Goal: Transaction & Acquisition: Purchase product/service

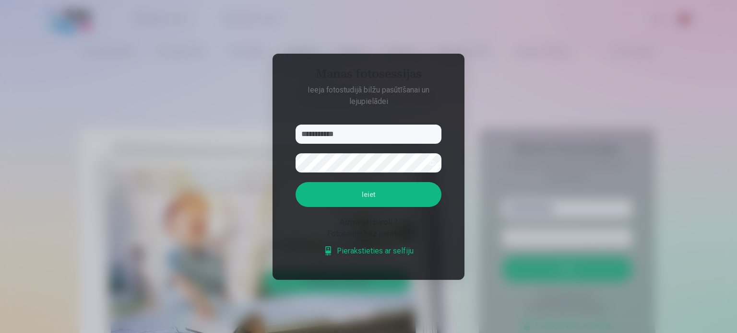
type input "**********"
click at [428, 165] on button "button" at bounding box center [432, 163] width 18 height 18
click at [401, 197] on button "Ieiet" at bounding box center [368, 194] width 146 height 25
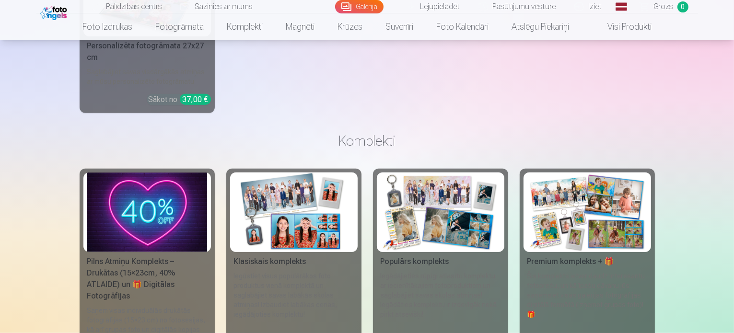
scroll to position [4653, 0]
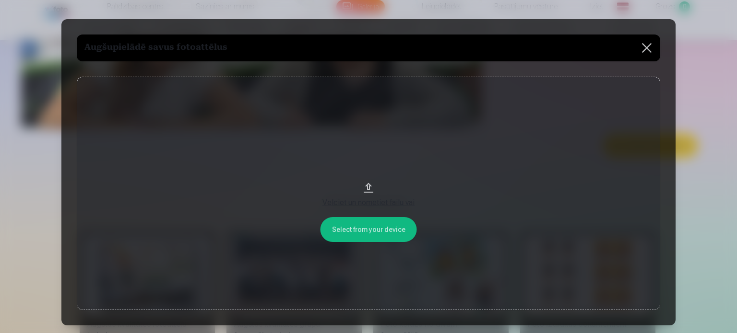
click at [392, 232] on button "Velciet un nometiet failu vai" at bounding box center [368, 194] width 583 height 234
click at [651, 53] on button at bounding box center [646, 48] width 27 height 27
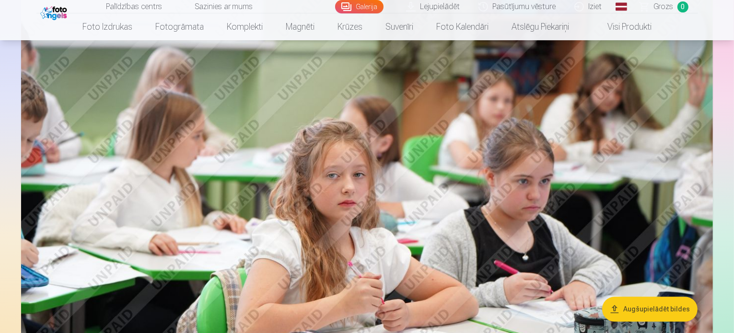
scroll to position [0, 0]
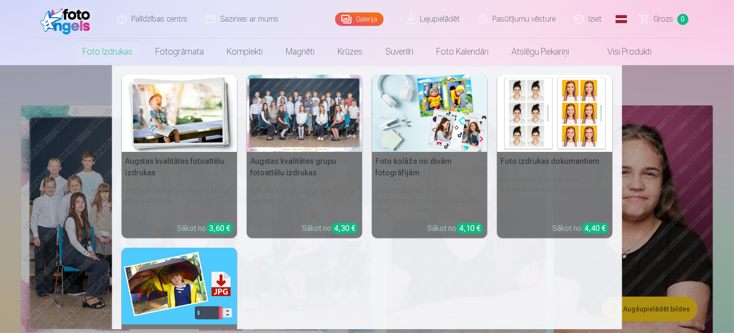
click at [111, 45] on link "Foto izdrukas" at bounding box center [107, 51] width 73 height 27
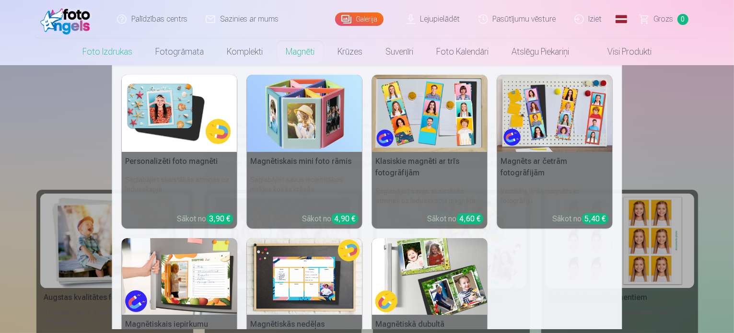
click at [199, 106] on img at bounding box center [180, 113] width 116 height 77
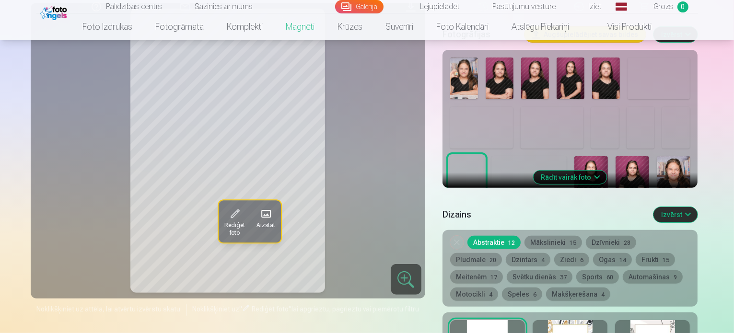
scroll to position [192, 0]
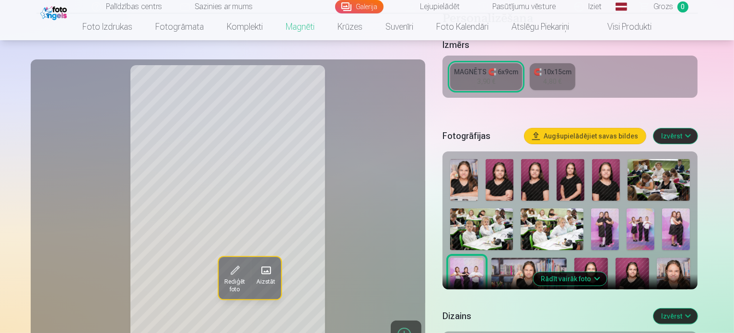
click at [475, 183] on img at bounding box center [464, 180] width 28 height 42
click at [514, 176] on img at bounding box center [500, 180] width 28 height 42
click at [547, 161] on img at bounding box center [535, 180] width 28 height 42
click at [585, 159] on img at bounding box center [571, 180] width 28 height 42
click at [620, 159] on img at bounding box center [606, 180] width 28 height 42
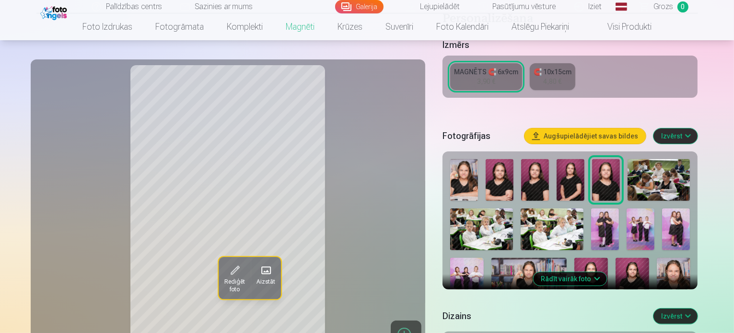
click at [500, 273] on img at bounding box center [529, 283] width 75 height 50
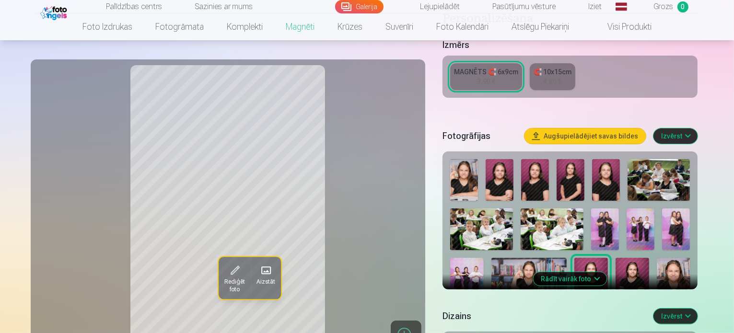
click at [589, 253] on div at bounding box center [571, 285] width 248 height 260
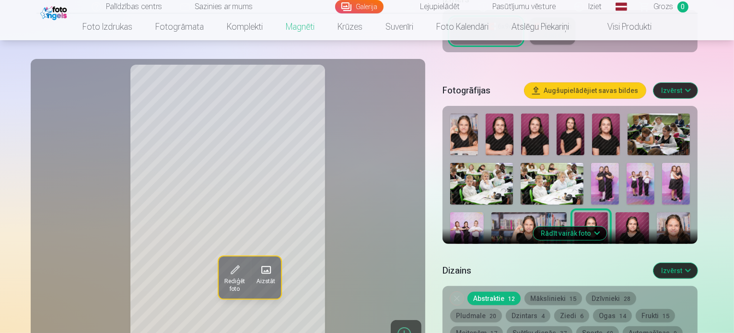
scroll to position [240, 0]
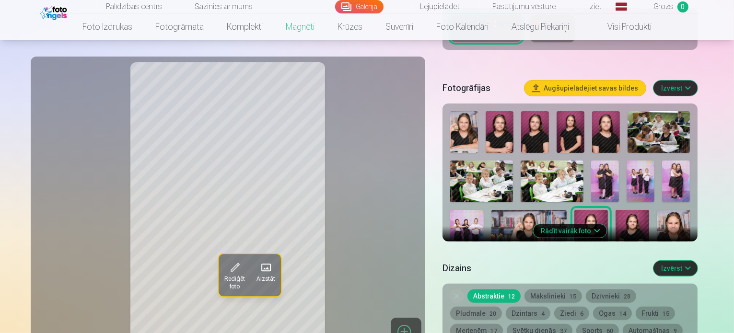
click at [606, 224] on button "Rādīt vairāk foto" at bounding box center [570, 230] width 73 height 13
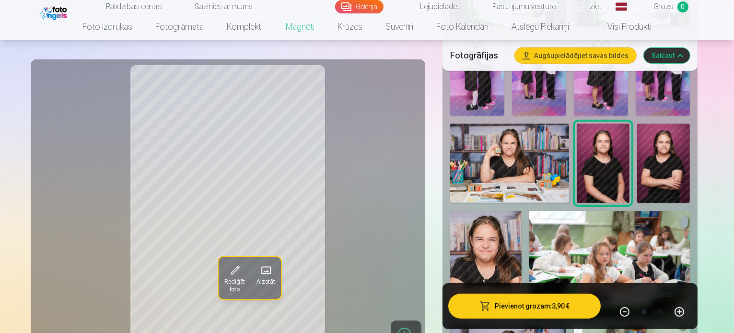
scroll to position [576, 0]
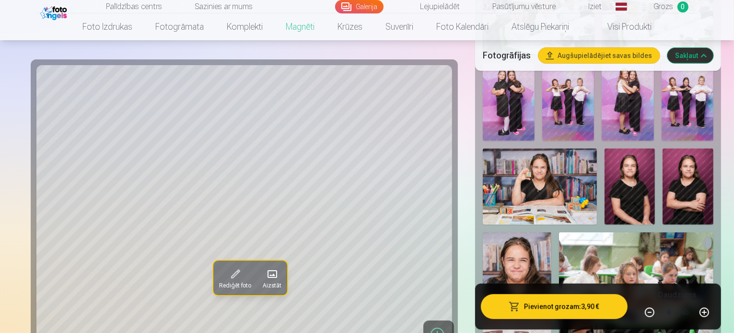
click at [491, 233] on img at bounding box center [517, 284] width 69 height 103
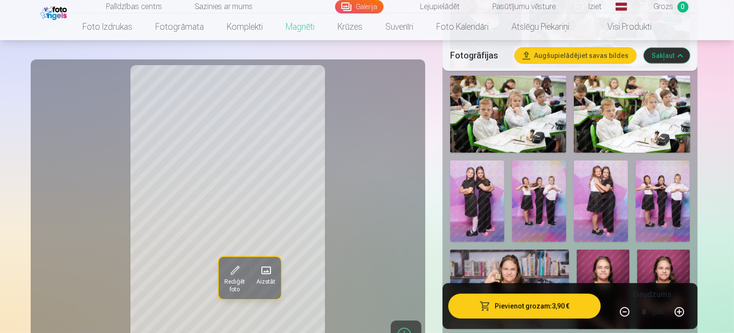
scroll to position [480, 0]
click at [630, 250] on img at bounding box center [603, 290] width 53 height 80
click at [690, 250] on img at bounding box center [663, 289] width 53 height 79
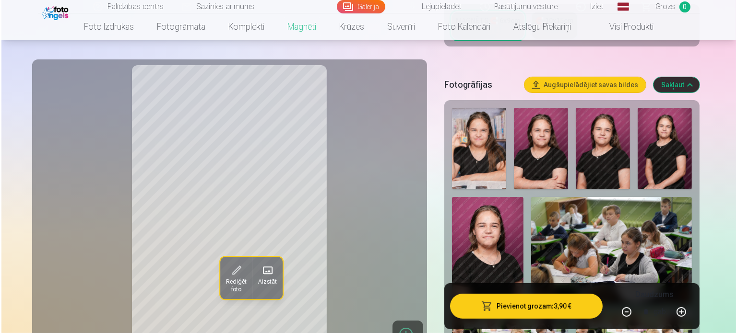
scroll to position [240, 0]
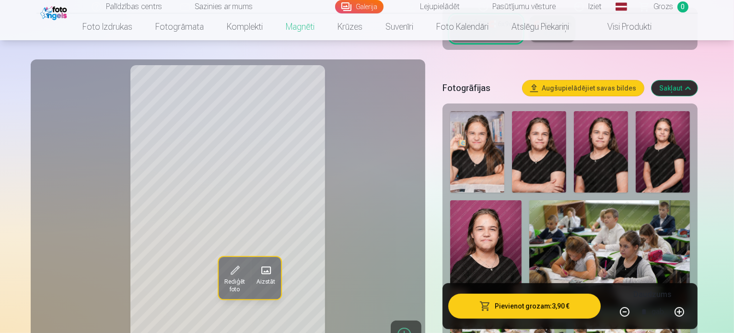
click at [485, 136] on img at bounding box center [477, 152] width 54 height 82
click at [643, 119] on img at bounding box center [663, 152] width 54 height 82
click at [544, 150] on img at bounding box center [539, 152] width 54 height 82
click at [642, 124] on img at bounding box center [663, 152] width 54 height 82
click at [536, 309] on button "Pievienot grozam : 3,90 €" at bounding box center [524, 306] width 153 height 25
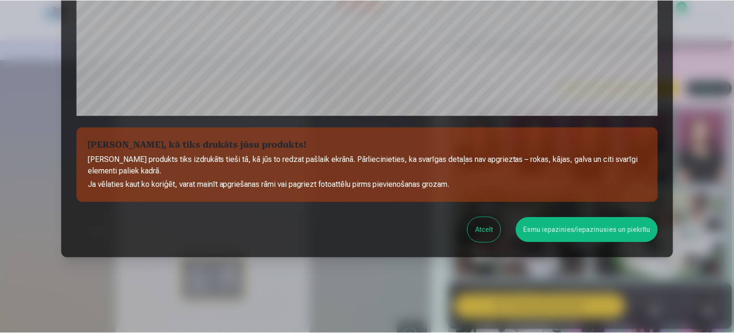
scroll to position [357, 0]
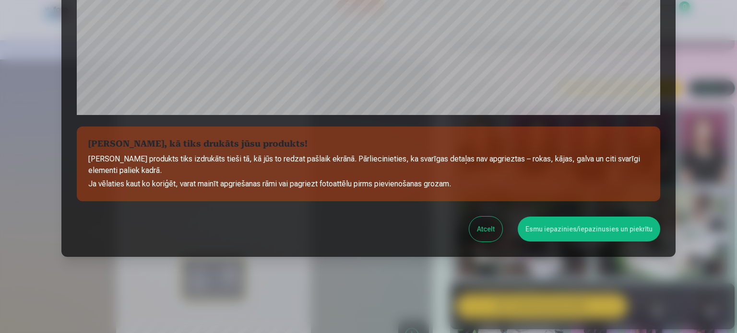
click at [566, 230] on button "Esmu iepazinies/iepazinusies un piekrītu" at bounding box center [589, 229] width 142 height 25
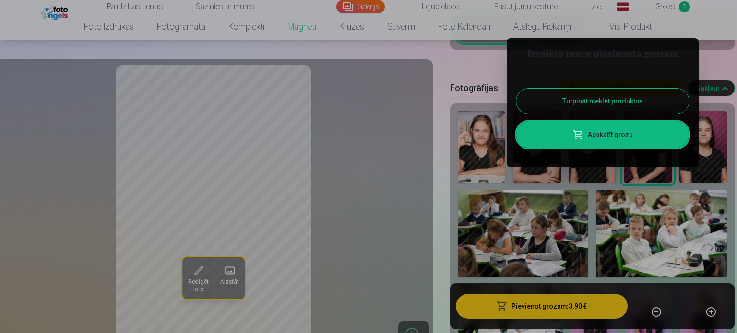
click at [234, 30] on div at bounding box center [368, 166] width 737 height 333
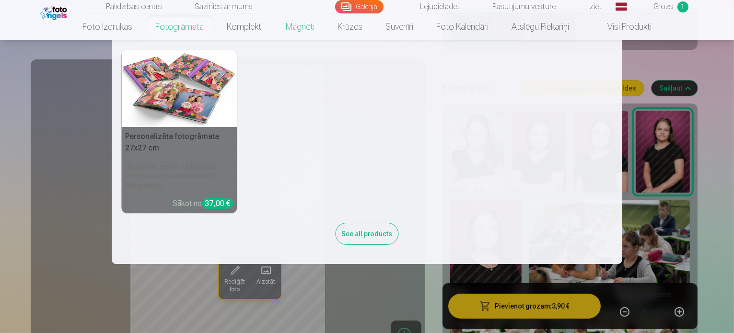
click at [182, 35] on link "Fotogrāmata" at bounding box center [179, 26] width 71 height 27
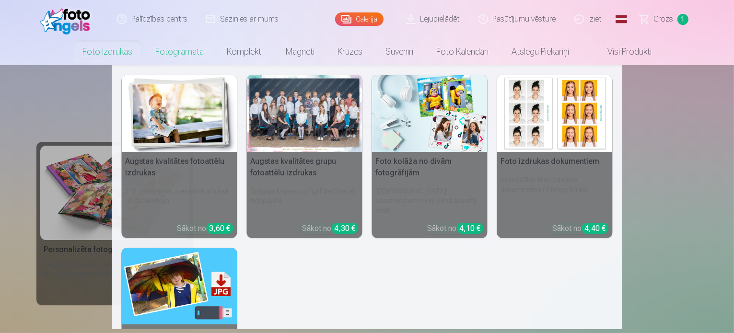
click at [112, 45] on link "Foto izdrukas" at bounding box center [107, 51] width 73 height 27
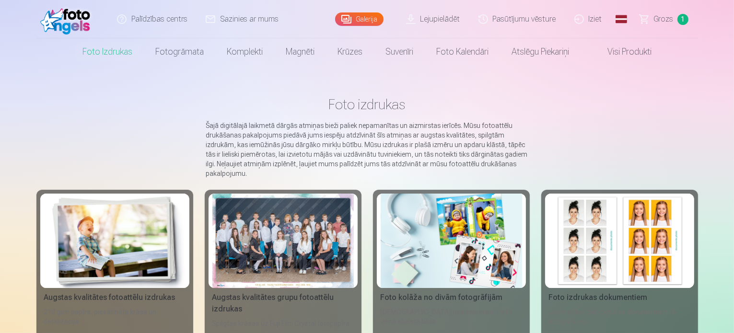
click at [353, 17] on link "Galerija" at bounding box center [359, 18] width 48 height 13
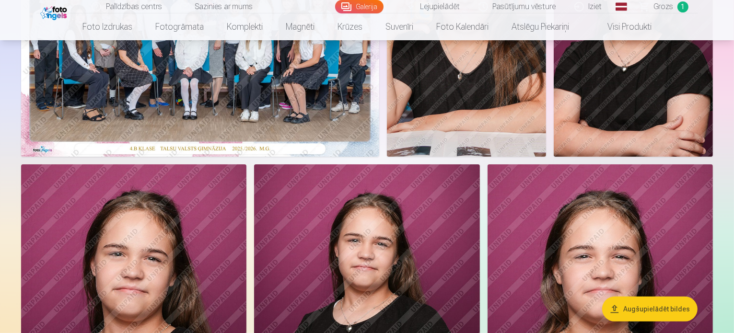
scroll to position [192, 0]
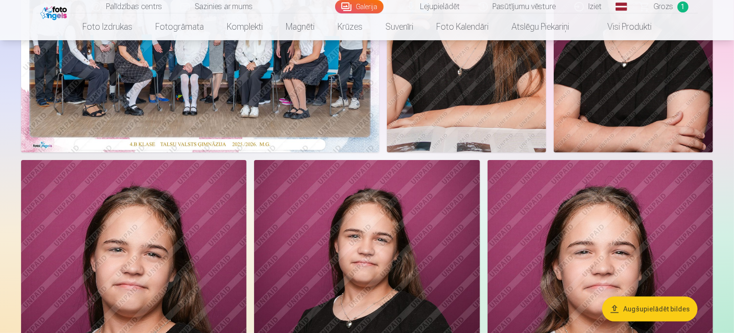
click at [273, 153] on img at bounding box center [200, 33] width 358 height 239
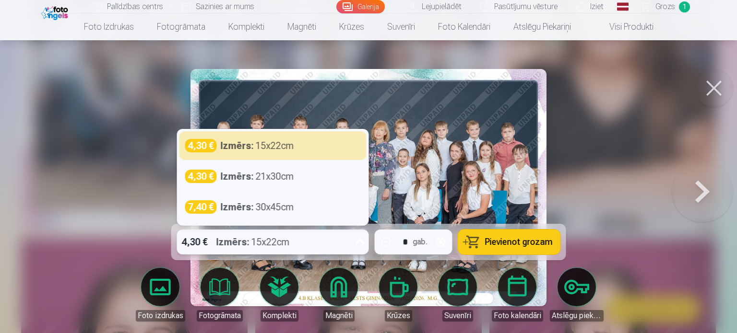
click at [304, 245] on div "4,30 € Izmērs : 15x22cm" at bounding box center [264, 242] width 174 height 25
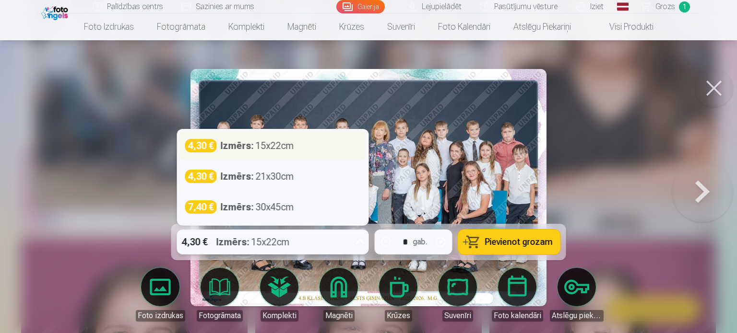
click at [290, 140] on div "Izmērs : 15x22cm" at bounding box center [257, 145] width 73 height 13
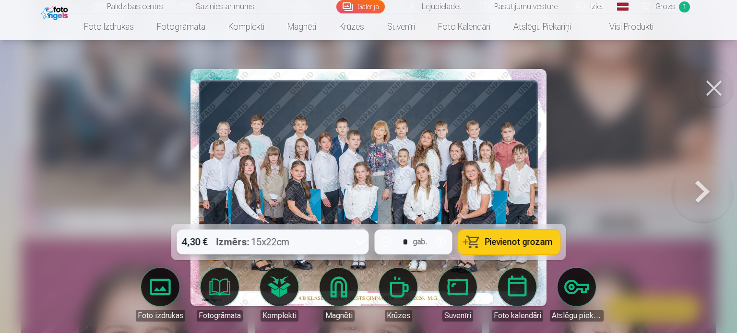
click at [514, 240] on span "Pievienot grozam" at bounding box center [519, 242] width 68 height 9
click at [703, 190] on button at bounding box center [702, 187] width 61 height 53
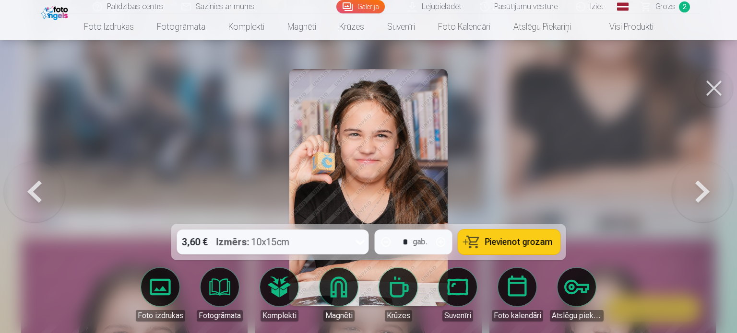
click at [703, 190] on button at bounding box center [702, 187] width 61 height 53
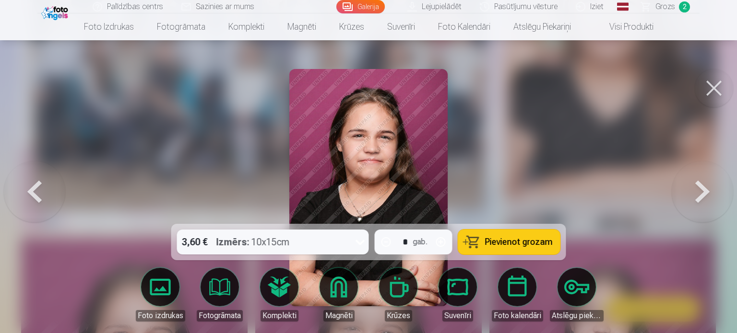
click at [703, 190] on button at bounding box center [702, 187] width 61 height 53
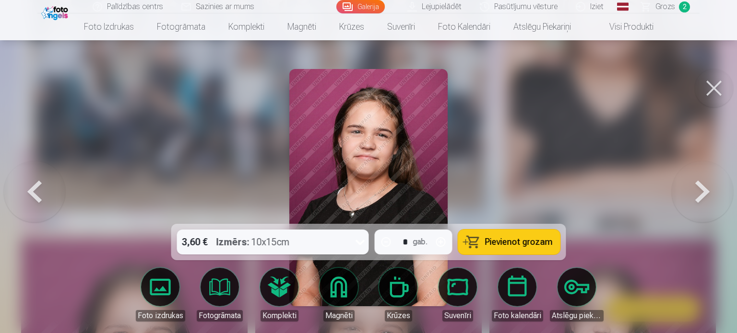
click at [703, 190] on button at bounding box center [702, 187] width 61 height 53
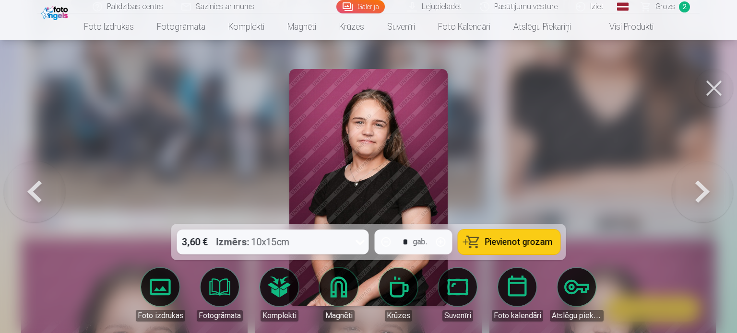
click at [703, 190] on button at bounding box center [702, 187] width 61 height 53
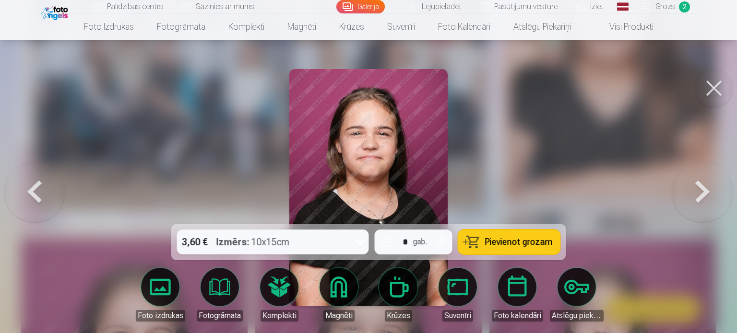
click at [703, 190] on button at bounding box center [702, 187] width 61 height 53
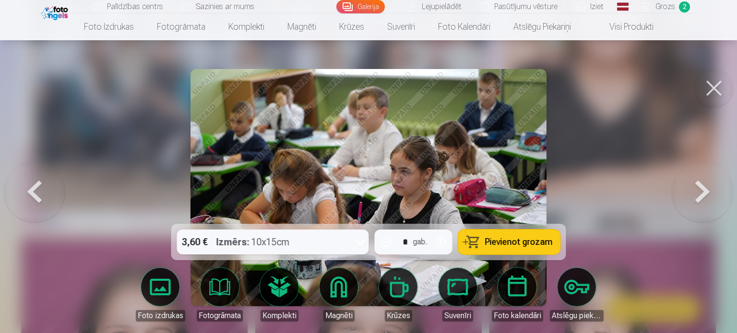
click at [698, 190] on button at bounding box center [702, 187] width 61 height 53
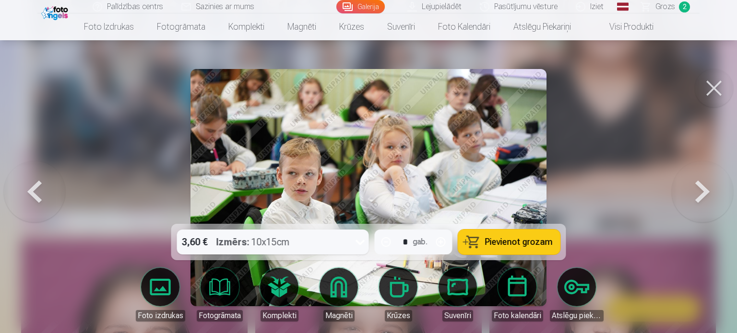
click at [698, 190] on button at bounding box center [702, 187] width 61 height 53
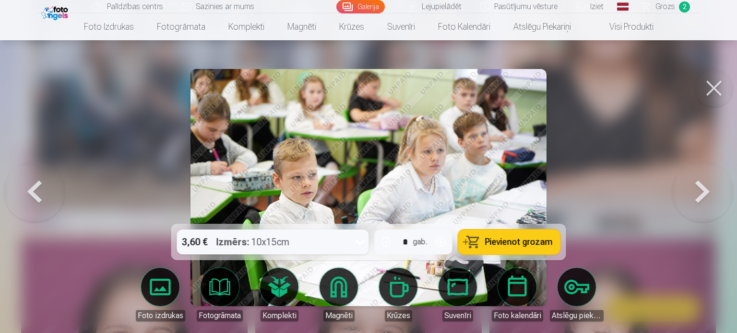
click at [698, 190] on button at bounding box center [702, 187] width 61 height 53
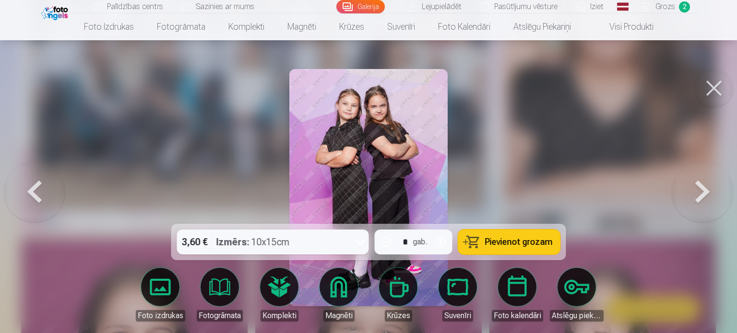
click at [698, 190] on button at bounding box center [702, 187] width 61 height 53
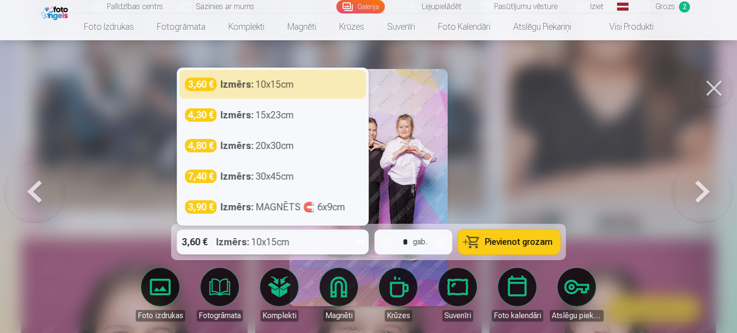
click at [283, 238] on div "Izmērs : 10x15cm" at bounding box center [252, 242] width 73 height 25
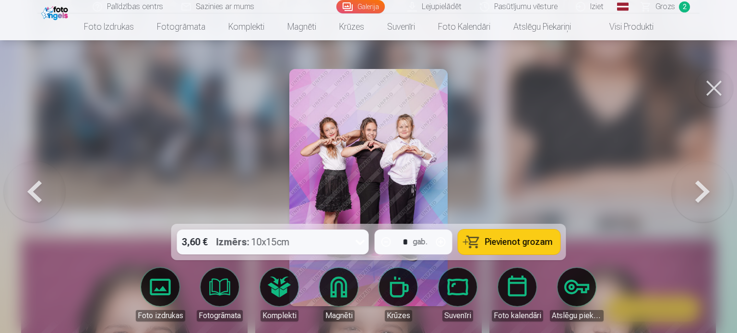
click at [520, 84] on div at bounding box center [368, 166] width 737 height 333
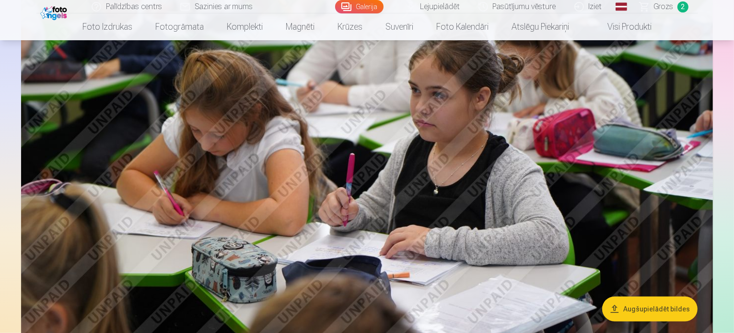
scroll to position [719, 0]
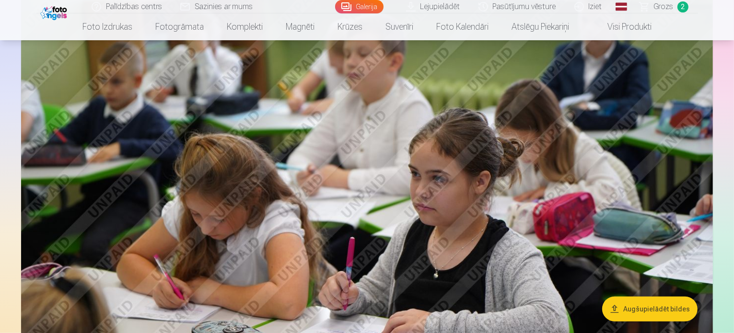
click at [382, 7] on link "Galerija" at bounding box center [359, 6] width 48 height 13
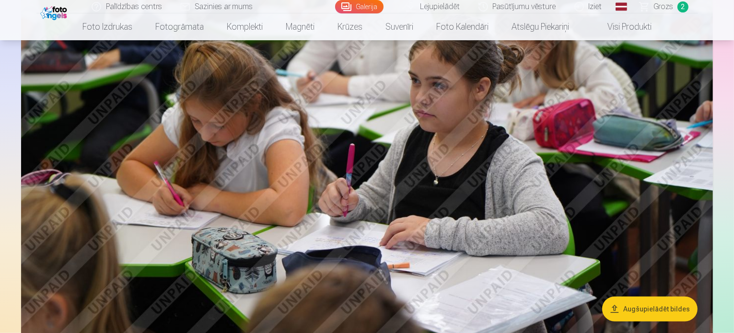
scroll to position [815, 0]
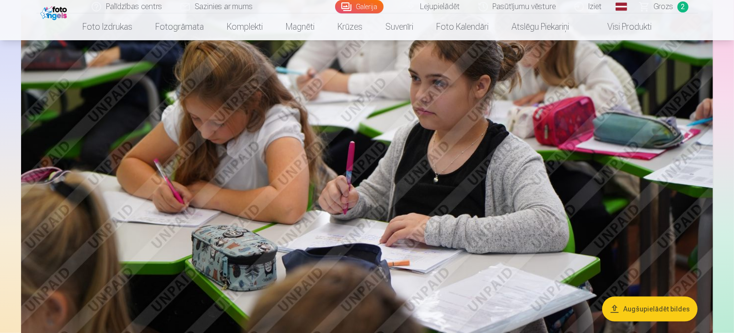
click at [583, 113] on img at bounding box center [367, 113] width 692 height 461
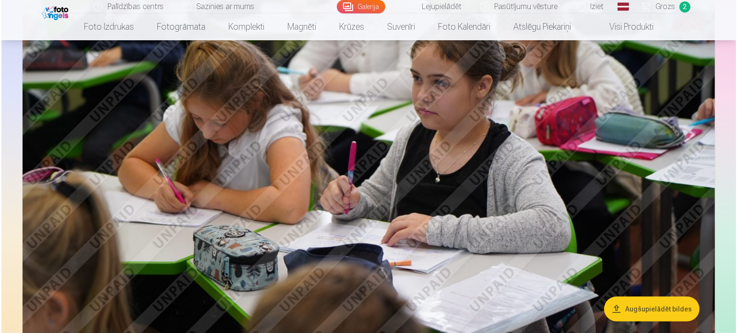
scroll to position [817, 0]
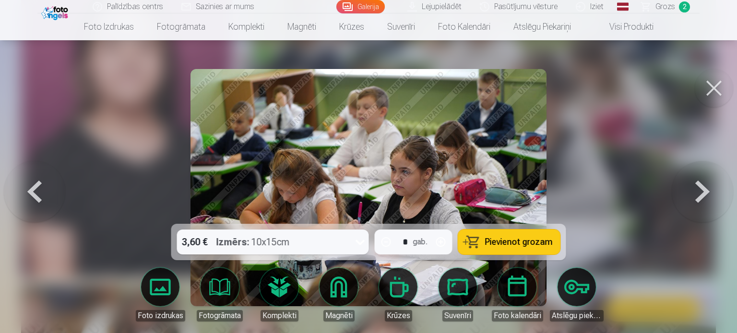
click at [289, 245] on div "Izmērs : 10x15cm" at bounding box center [252, 242] width 73 height 25
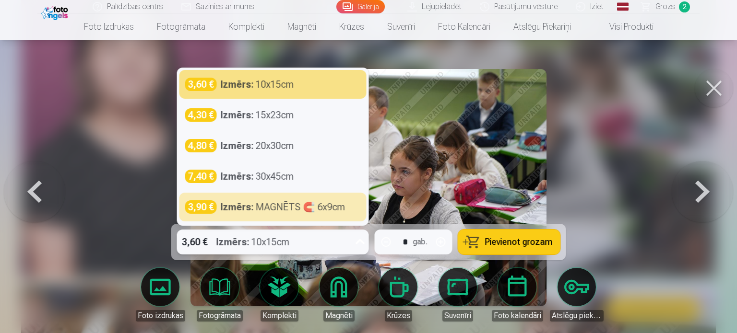
click at [514, 246] on span "Pievienot grozam" at bounding box center [519, 242] width 68 height 9
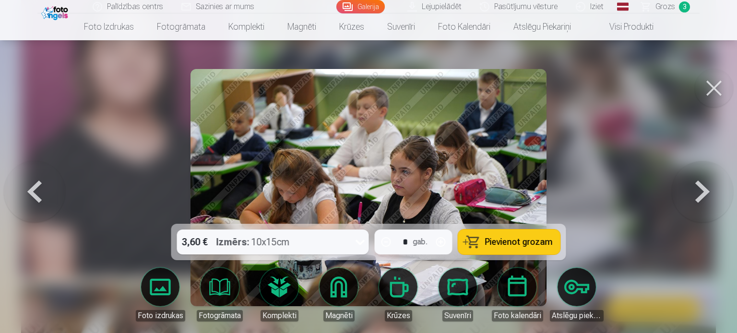
click at [721, 86] on button at bounding box center [714, 88] width 38 height 38
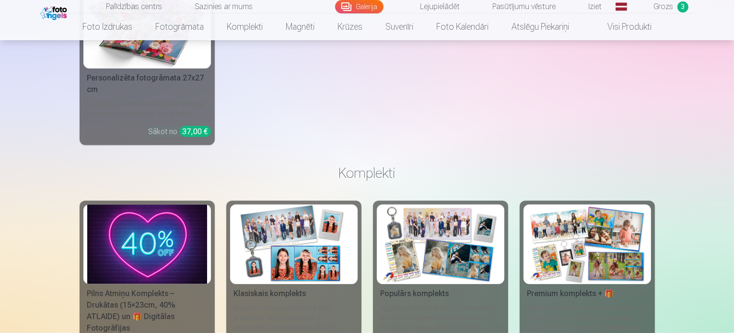
scroll to position [4605, 0]
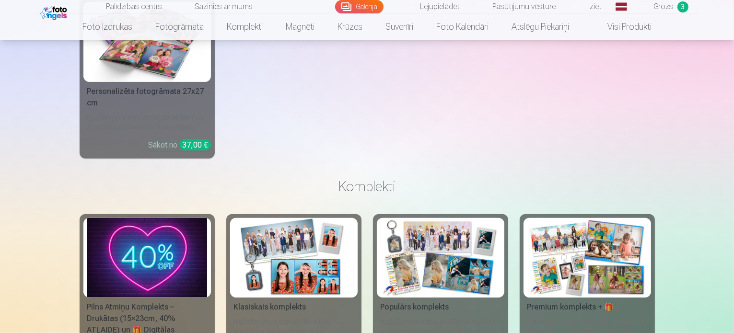
click at [371, 10] on link "Galerija" at bounding box center [359, 6] width 48 height 13
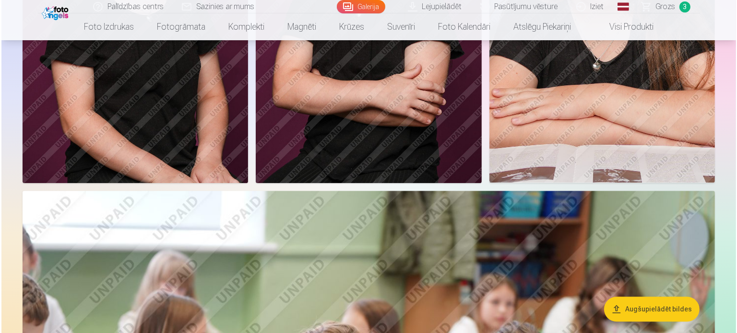
scroll to position [2302, 0]
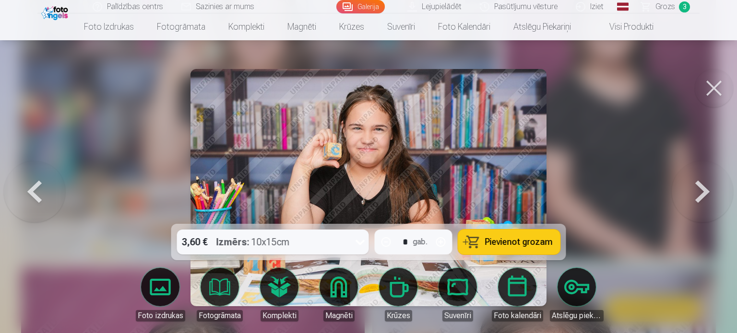
click at [508, 238] on span "Pievienot grozam" at bounding box center [519, 242] width 68 height 9
click at [712, 86] on button at bounding box center [714, 88] width 38 height 38
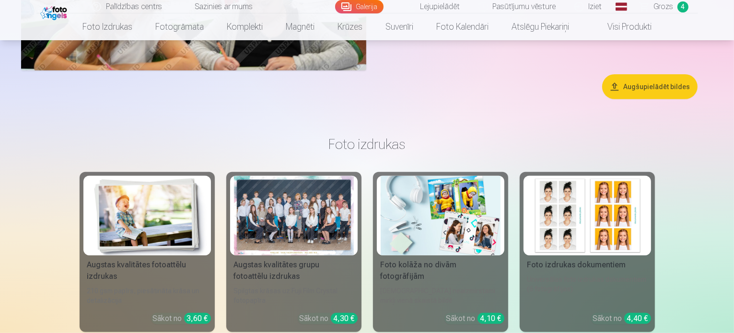
scroll to position [4022, 0]
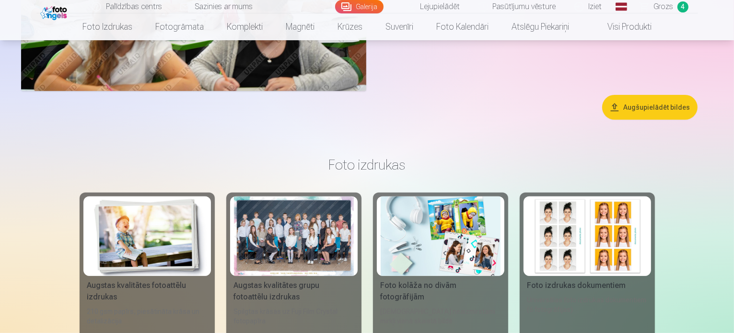
click at [672, 0] on link "Grozs 4" at bounding box center [664, 6] width 67 height 13
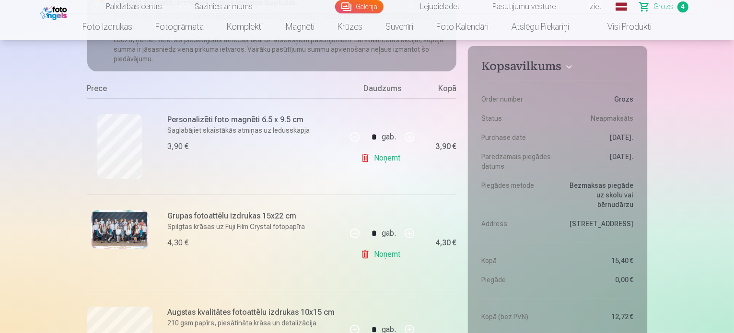
scroll to position [144, 0]
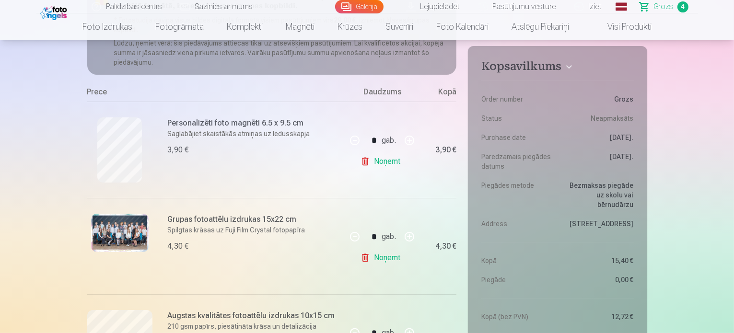
click at [351, 1] on link "Galerija" at bounding box center [359, 6] width 48 height 13
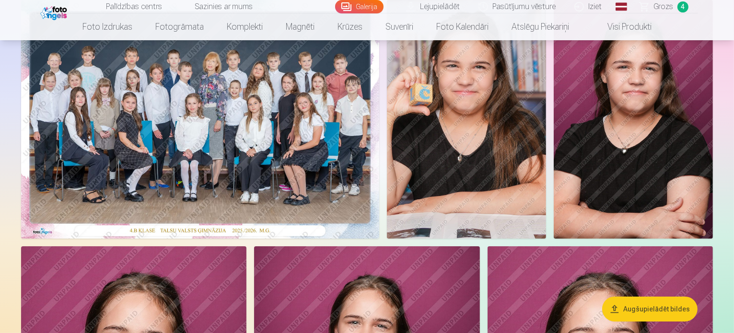
scroll to position [92, 0]
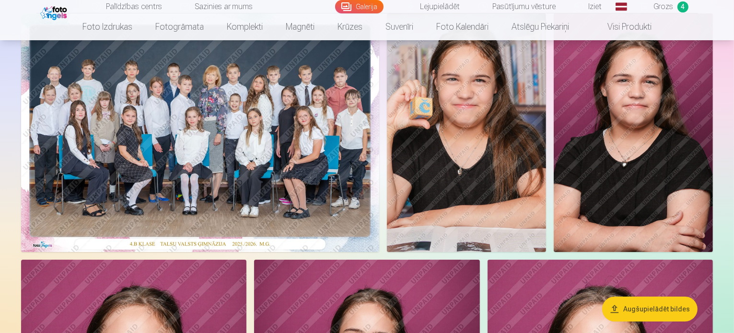
click at [670, 9] on span "Grozs" at bounding box center [664, 7] width 20 height 12
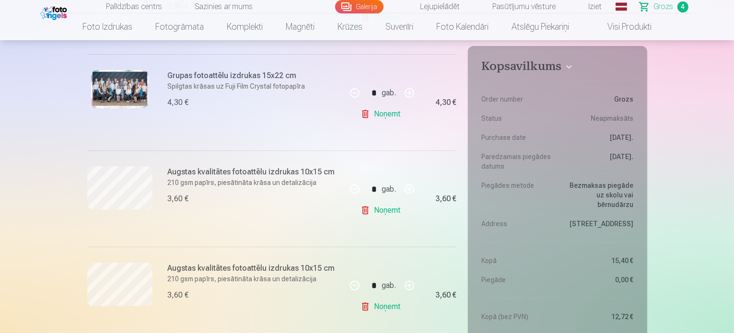
scroll to position [144, 0]
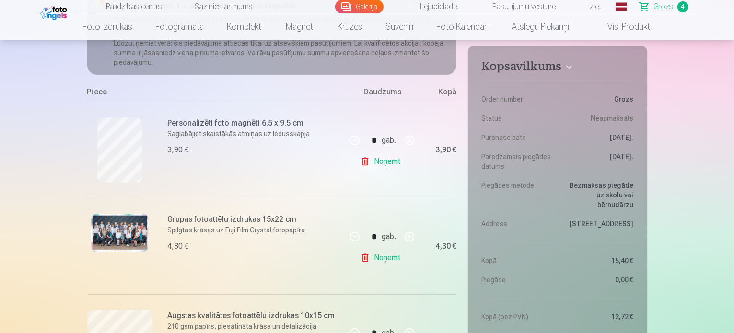
click at [366, 11] on link "Galerija" at bounding box center [359, 6] width 48 height 13
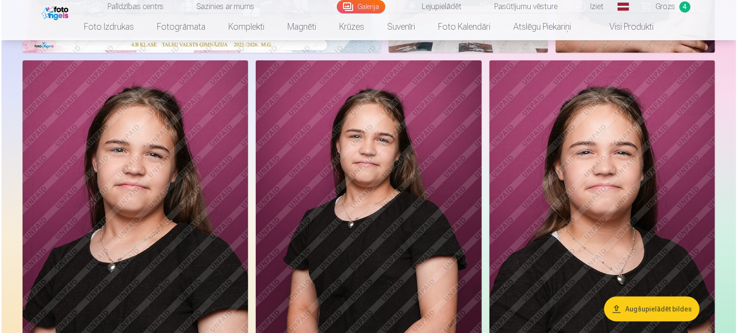
scroll to position [290, 0]
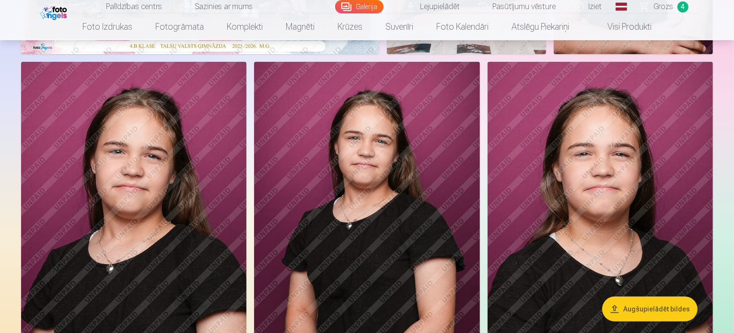
click at [480, 204] on img at bounding box center [366, 231] width 225 height 339
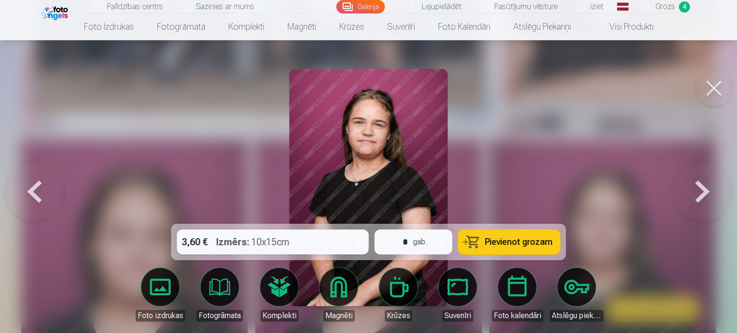
click at [516, 254] on button "Pievienot grozam" at bounding box center [509, 242] width 102 height 25
click at [675, 10] on link "Grozs 5" at bounding box center [665, 6] width 67 height 13
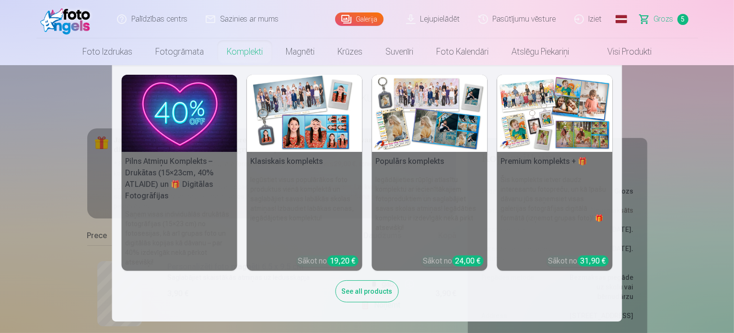
click at [282, 182] on h6 "Iegūstiet visus populārākos foto produktus vienā komplektā un saglabājiet savas…" at bounding box center [305, 211] width 116 height 81
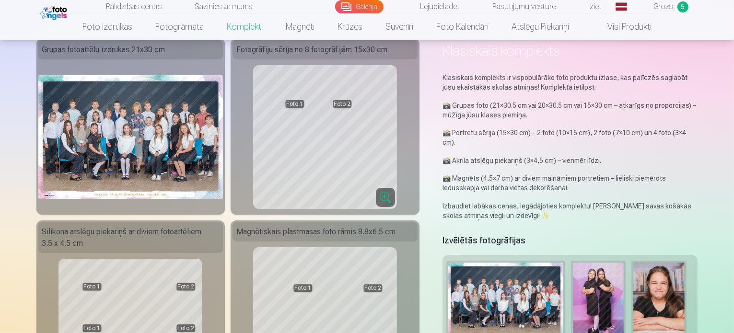
scroll to position [48, 0]
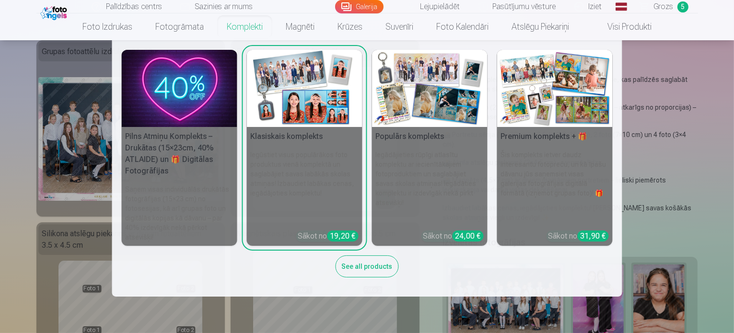
click at [242, 23] on link "Komplekti" at bounding box center [244, 26] width 59 height 27
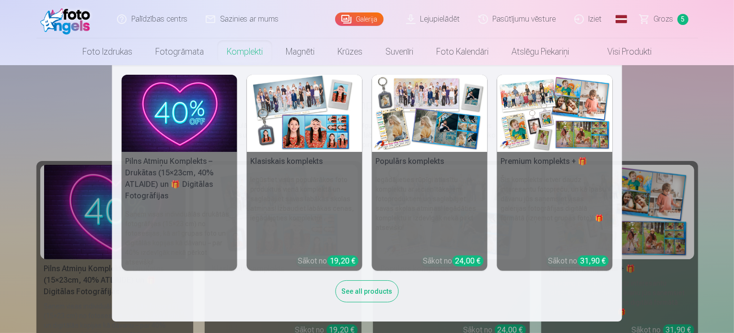
click at [403, 97] on img at bounding box center [430, 113] width 116 height 77
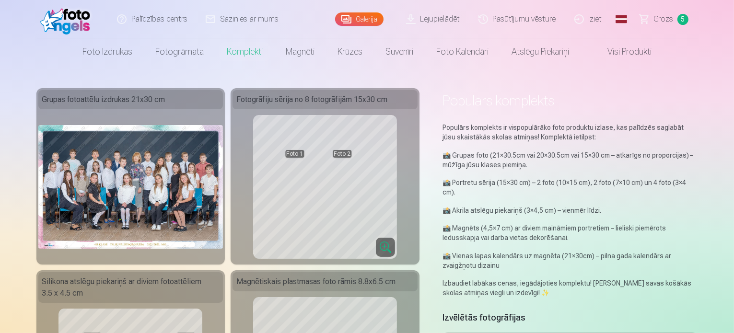
click at [76, 27] on img at bounding box center [67, 19] width 55 height 31
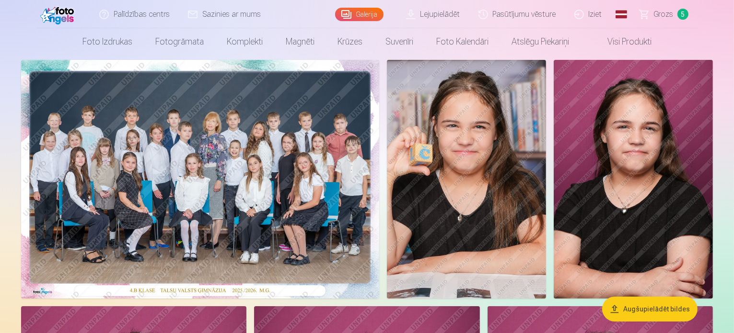
scroll to position [48, 0]
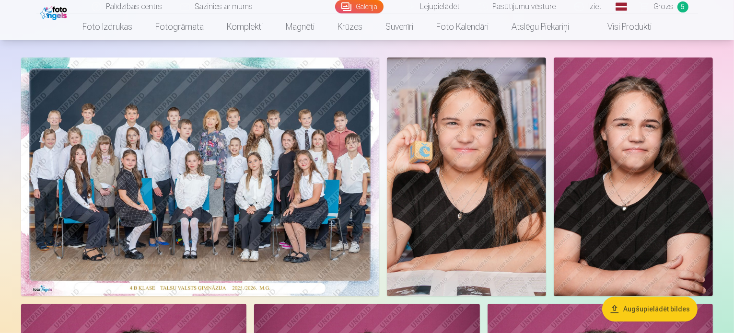
click at [666, 8] on span "Grozs" at bounding box center [664, 7] width 20 height 12
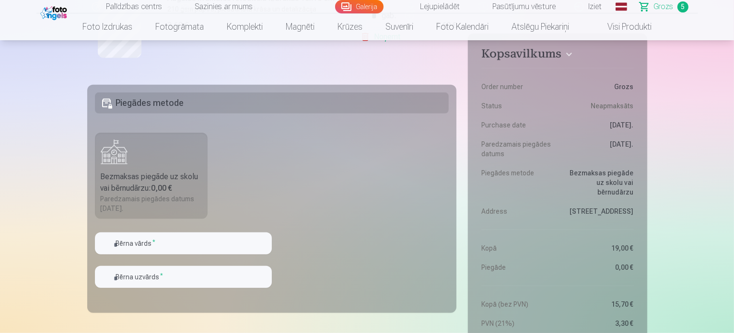
scroll to position [672, 0]
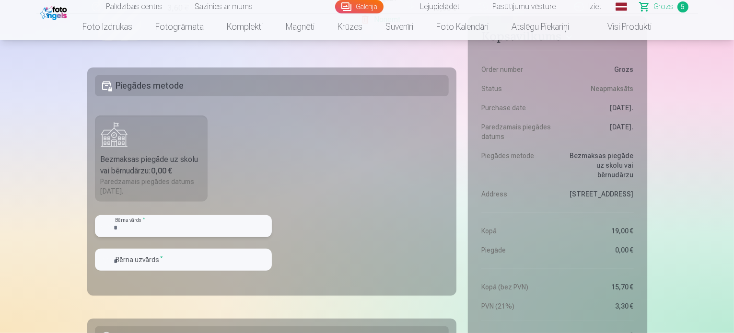
click at [135, 218] on input "text" at bounding box center [183, 226] width 177 height 22
type input "******"
click at [139, 259] on input "text" at bounding box center [183, 260] width 177 height 22
type input "*******"
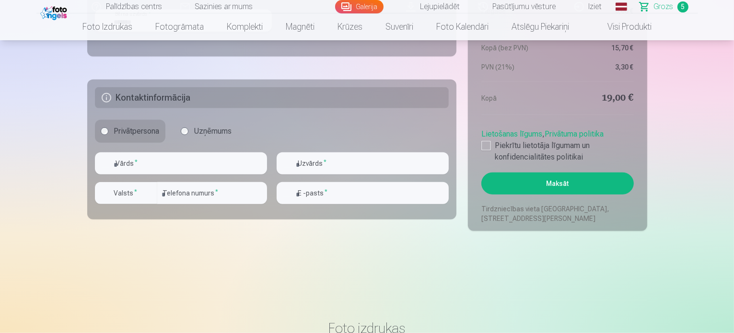
scroll to position [911, 0]
click at [176, 163] on input "text" at bounding box center [181, 163] width 172 height 22
type input "****"
type input "*******"
type input "********"
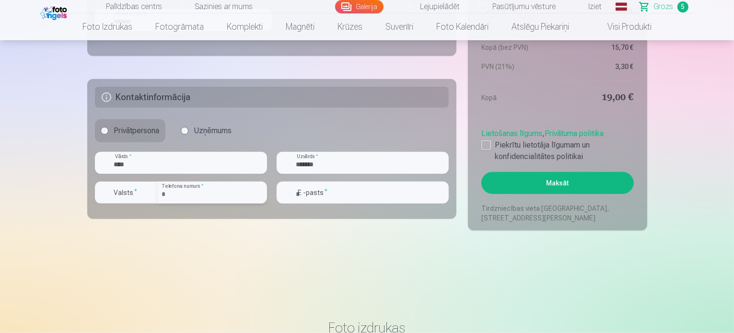
type input "**********"
click at [487, 145] on div at bounding box center [487, 146] width 10 height 10
click at [538, 178] on button "Maksāt" at bounding box center [558, 183] width 152 height 22
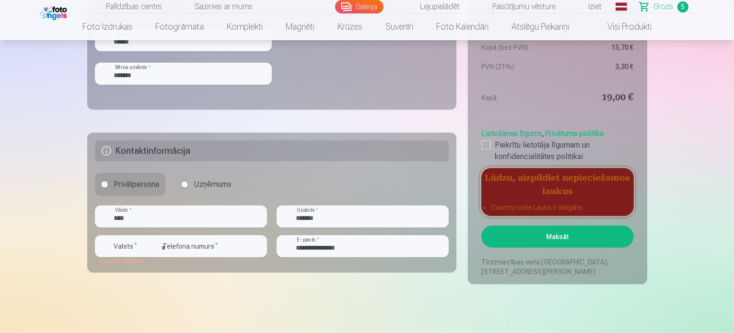
scroll to position [863, 0]
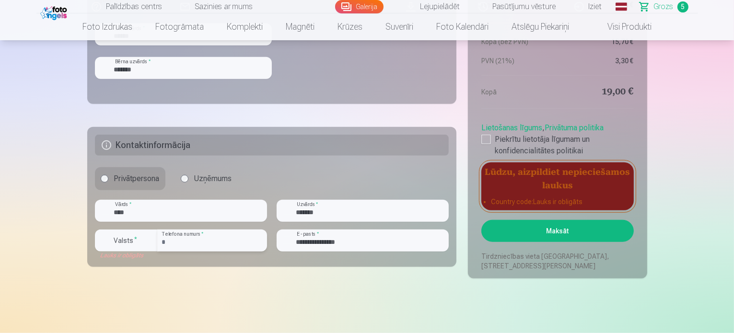
click at [198, 242] on input "********" at bounding box center [212, 241] width 110 height 22
click at [550, 229] on button "Maksāt" at bounding box center [558, 231] width 152 height 22
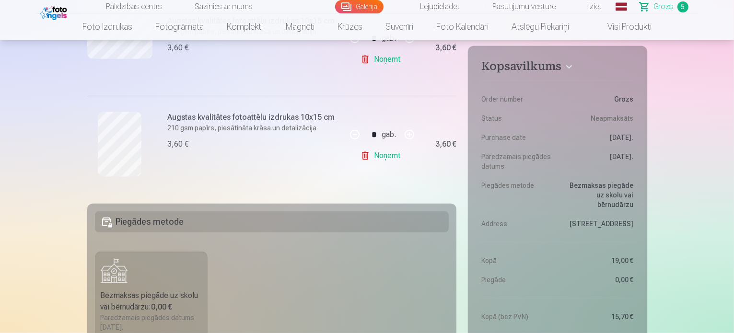
scroll to position [576, 0]
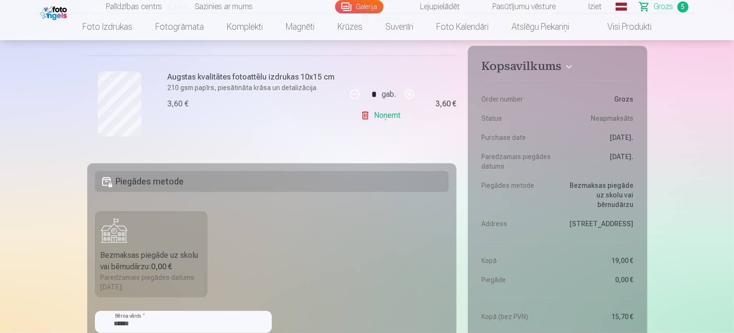
click at [129, 243] on label "Bezmaksas piegāde uz skolu vai bērnudārzu : 0,00 € Paredzamais piegādes datums …" at bounding box center [151, 255] width 113 height 86
click at [113, 239] on label "Bezmaksas piegāde uz skolu vai bērnudārzu : 0,00 € Paredzamais piegādes datums …" at bounding box center [151, 255] width 113 height 86
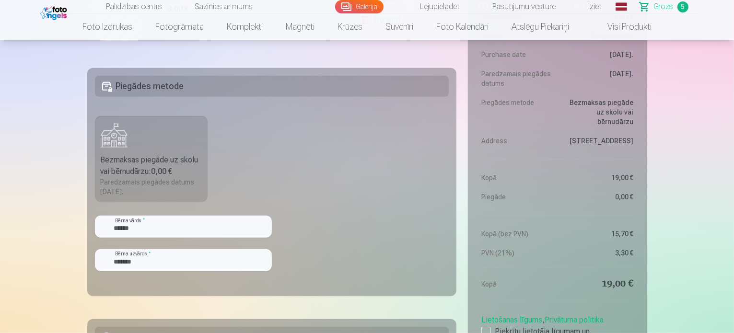
scroll to position [672, 0]
click at [337, 191] on fieldset "Piegādes metode Bezmaksas piegāde uz skolu vai bērnudārzu : 0,00 € Paredzamais …" at bounding box center [272, 182] width 370 height 228
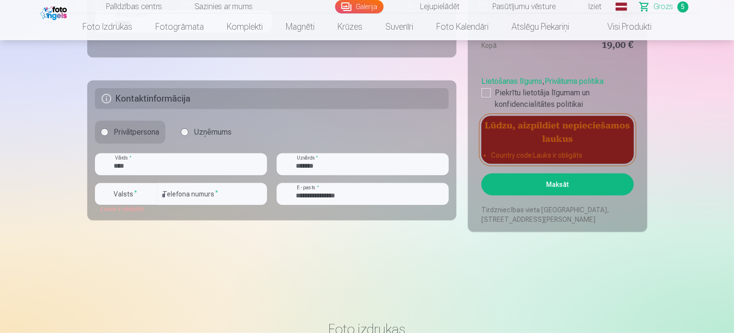
scroll to position [911, 0]
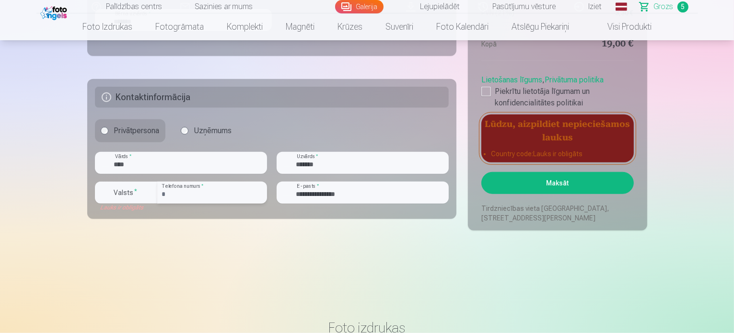
drag, startPoint x: 172, startPoint y: 199, endPoint x: 165, endPoint y: 199, distance: 7.2
click at [171, 199] on input "********" at bounding box center [212, 193] width 110 height 22
click at [161, 195] on input "********" at bounding box center [212, 193] width 110 height 22
click at [550, 182] on button "Maksāt" at bounding box center [558, 183] width 152 height 22
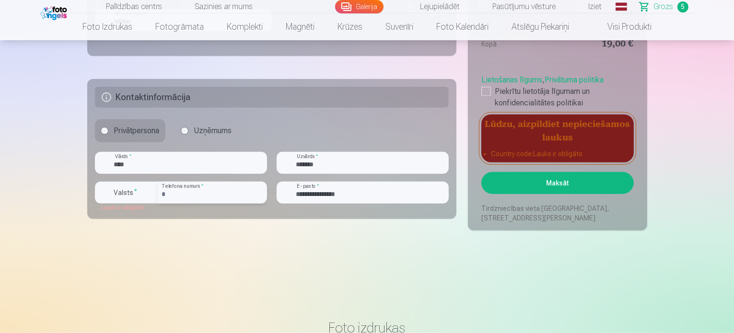
drag, startPoint x: 232, startPoint y: 193, endPoint x: 153, endPoint y: 203, distance: 79.2
click at [153, 203] on div "**********" at bounding box center [181, 197] width 172 height 30
type input "********"
click at [531, 182] on button "Maksāt" at bounding box center [558, 183] width 152 height 22
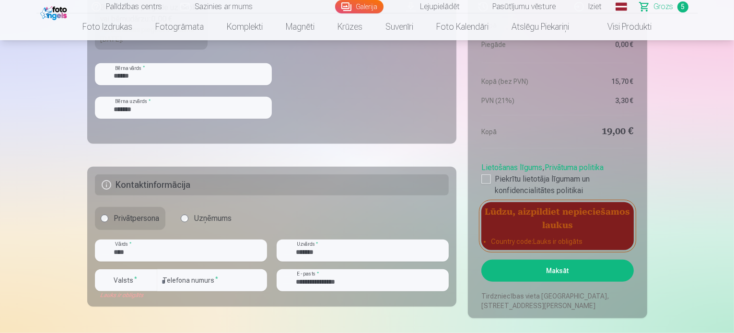
scroll to position [815, 0]
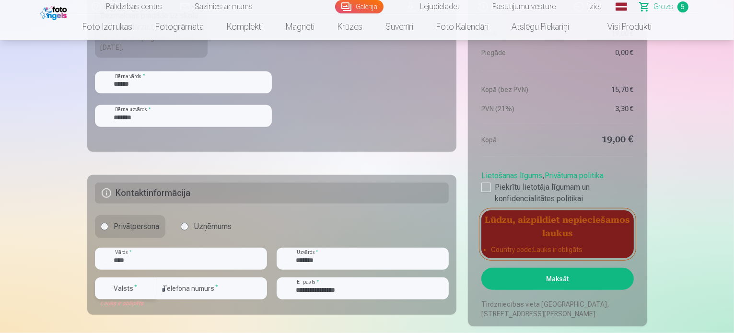
click at [144, 291] on div "button" at bounding box center [150, 289] width 12 height 12
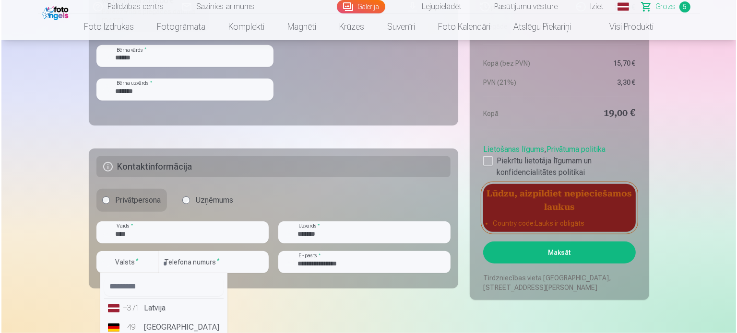
scroll to position [863, 0]
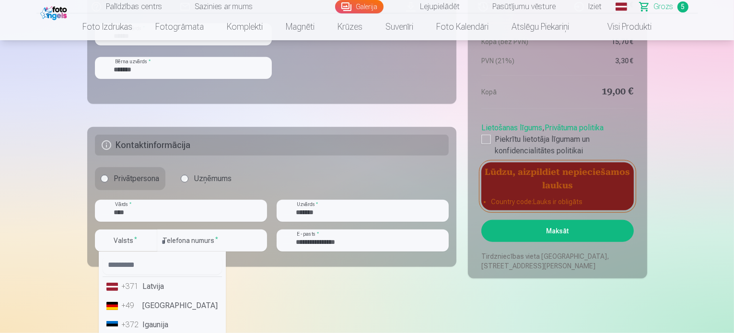
click at [156, 287] on li "+371 Latvija" at bounding box center [162, 286] width 119 height 19
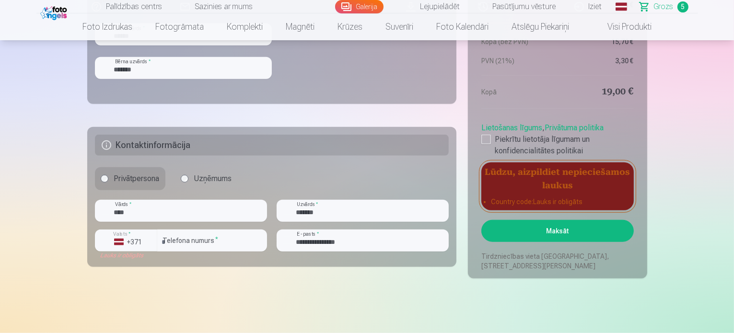
click at [576, 232] on button "Maksāt" at bounding box center [558, 231] width 152 height 22
